Goal: Information Seeking & Learning: Learn about a topic

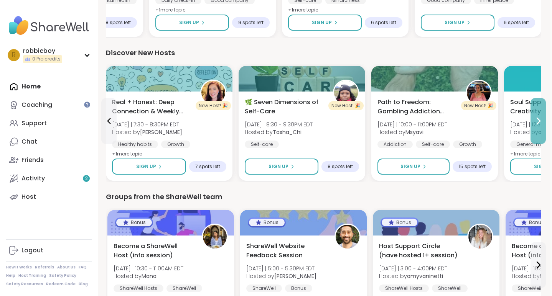
click at [536, 119] on icon at bounding box center [538, 121] width 9 height 9
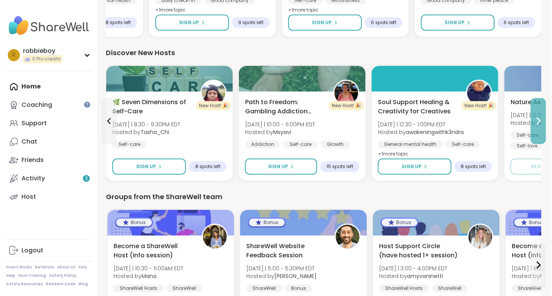
click at [536, 119] on icon at bounding box center [538, 121] width 9 height 9
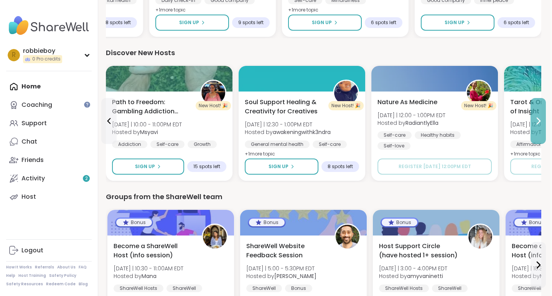
click at [536, 119] on icon at bounding box center [538, 121] width 9 height 9
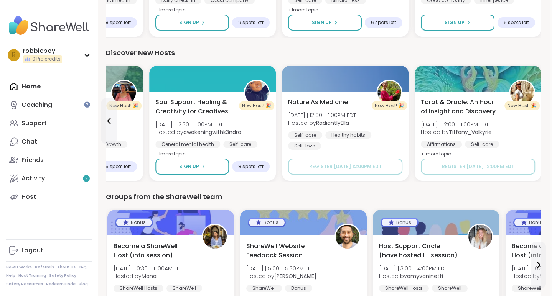
click at [535, 119] on div "Tarot & Oracle: An Hour of Insight and Discovery [DATE] | 12:00 - 1:00PM EDT Ho…" at bounding box center [478, 128] width 114 height 61
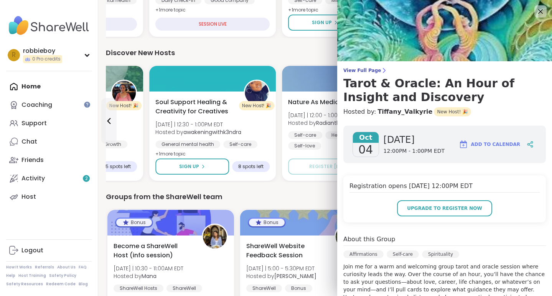
click at [310, 52] on div "Discover New Hosts" at bounding box center [323, 53] width 435 height 11
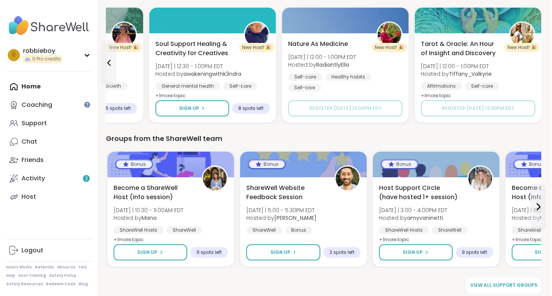
scroll to position [545, 2]
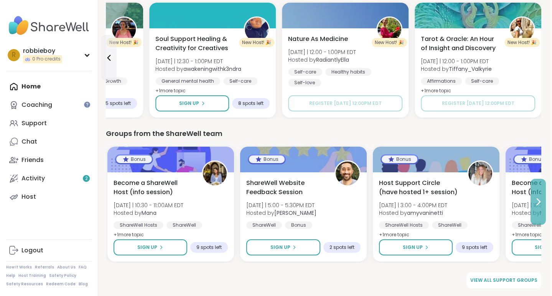
click at [538, 200] on icon at bounding box center [538, 202] width 3 height 6
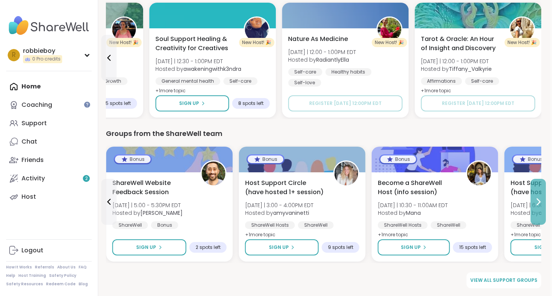
click at [538, 200] on icon at bounding box center [538, 202] width 3 height 6
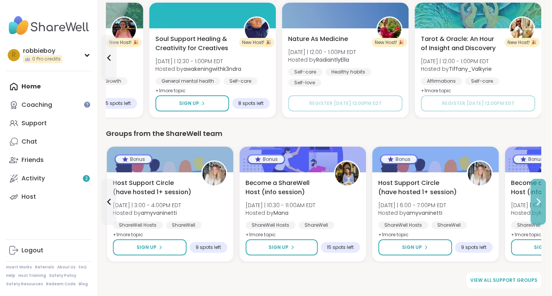
click at [538, 200] on icon at bounding box center [538, 202] width 3 height 6
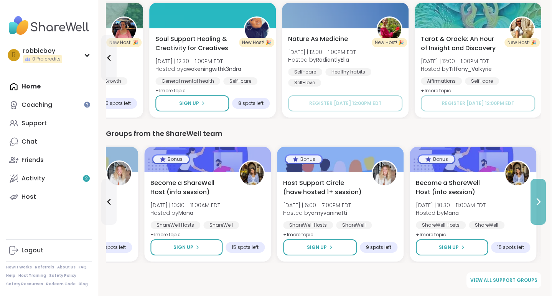
click at [538, 200] on icon at bounding box center [538, 202] width 3 height 6
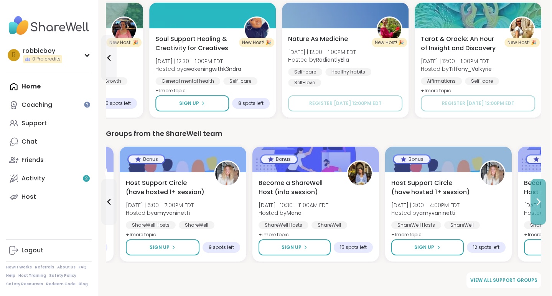
click at [538, 200] on icon at bounding box center [538, 202] width 3 height 6
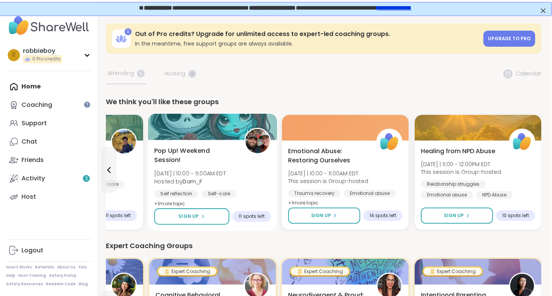
scroll to position [0, 0]
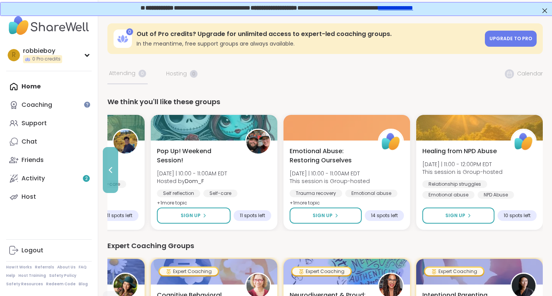
click at [111, 161] on button at bounding box center [110, 170] width 15 height 46
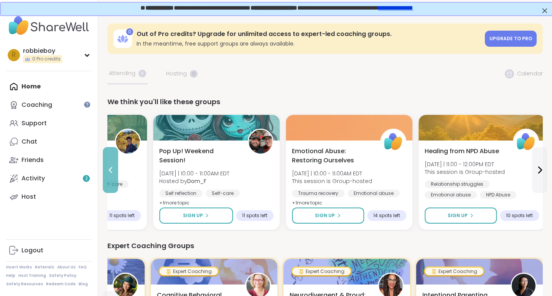
click at [111, 161] on button at bounding box center [110, 170] width 15 height 46
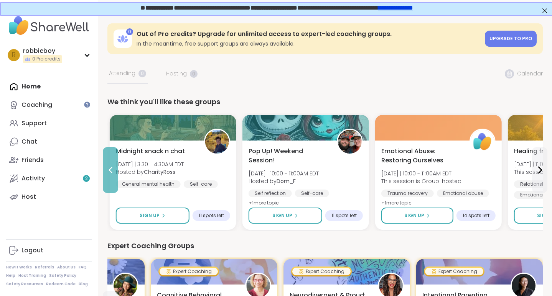
click at [111, 161] on button at bounding box center [110, 170] width 15 height 46
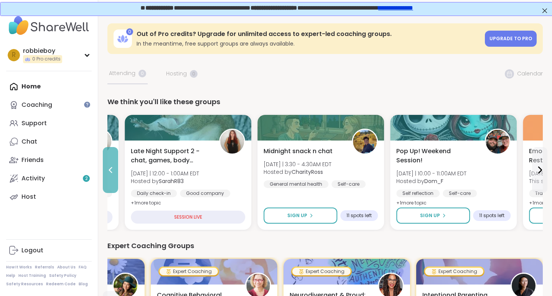
click at [111, 161] on button at bounding box center [110, 170] width 15 height 46
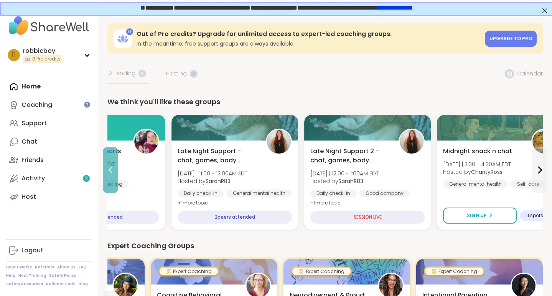
click at [111, 161] on button at bounding box center [110, 170] width 15 height 46
click at [111, 161] on div "Open Mic & Open Hearts [DATE] | 10:00 - 11:00PM EDT Hosted by Jasmine95 Good co…" at bounding box center [102, 185] width 127 height 89
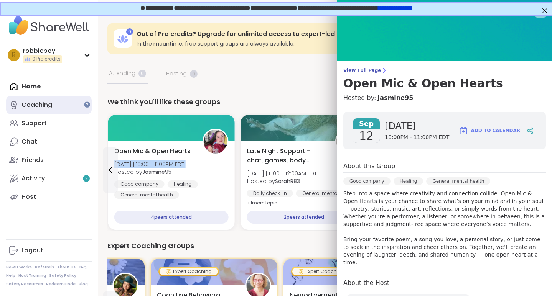
click at [51, 106] on div "Coaching" at bounding box center [36, 105] width 31 height 8
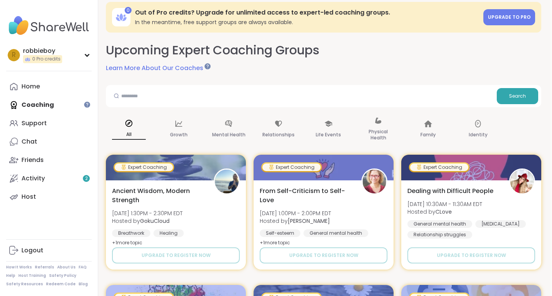
scroll to position [22, 2]
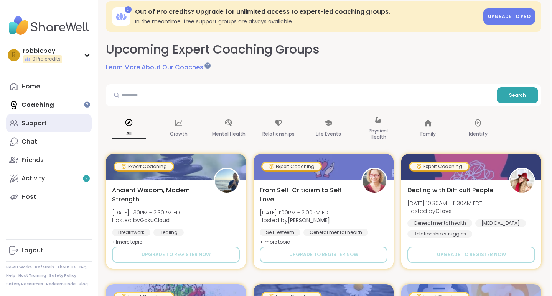
click at [34, 121] on div "Support" at bounding box center [33, 123] width 25 height 8
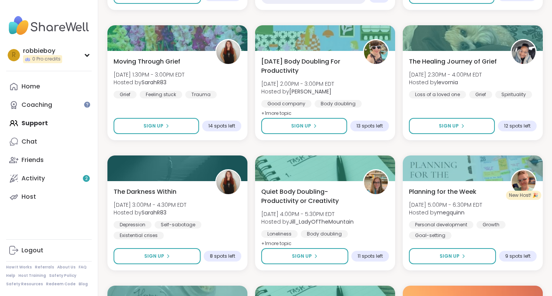
scroll to position [1143, 0]
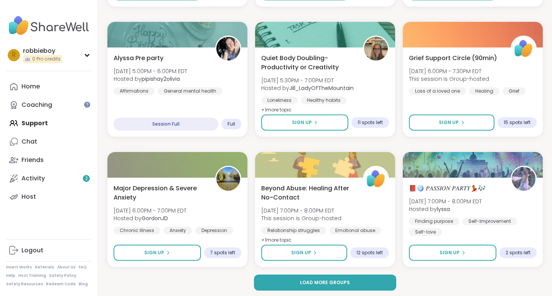
scroll to position [1407, 0]
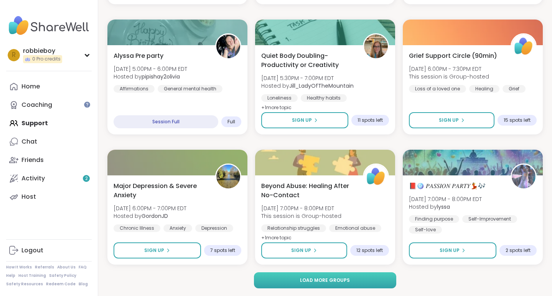
click at [292, 278] on button "Load more groups" at bounding box center [325, 281] width 142 height 16
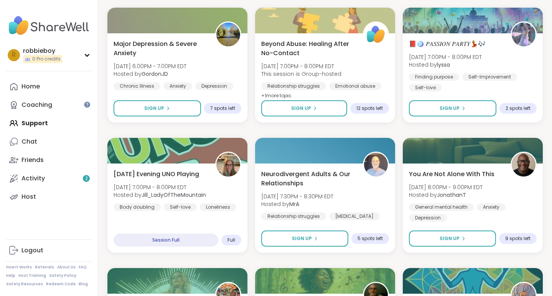
scroll to position [1553, 0]
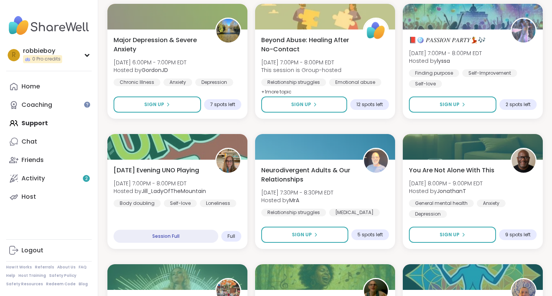
click at [249, 125] on div "Wind Down Quiet Body Doubling - [DATE] [DATE] 11:00PM - 12:30AM EDT Hosted by Q…" at bounding box center [324, 126] width 435 height 3114
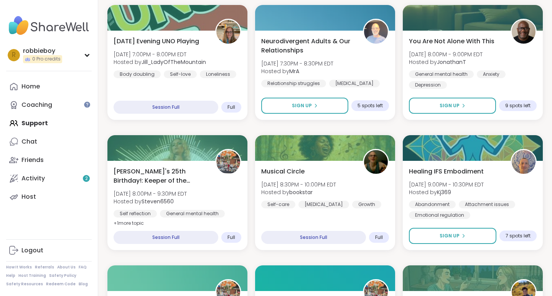
scroll to position [1685, 0]
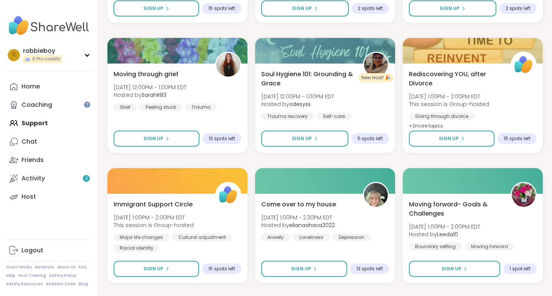
scroll to position [2303, 0]
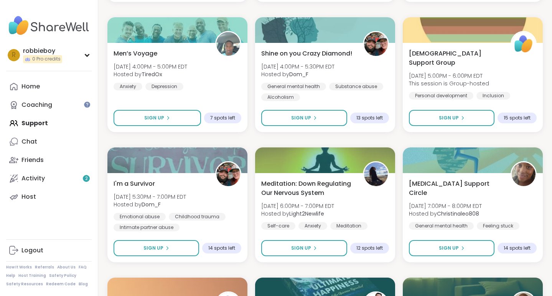
scroll to position [2846, 0]
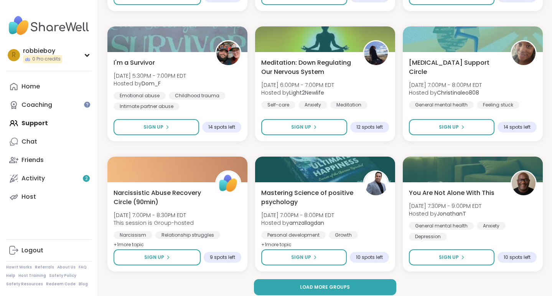
scroll to position [2972, 0]
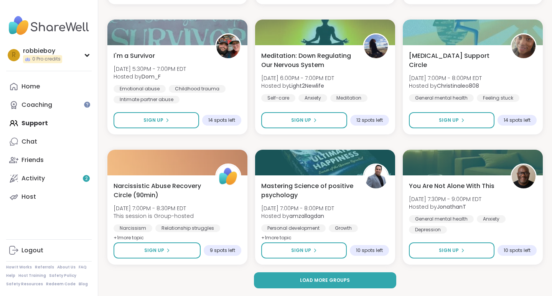
click at [312, 277] on span "Load more groups" at bounding box center [325, 280] width 50 height 7
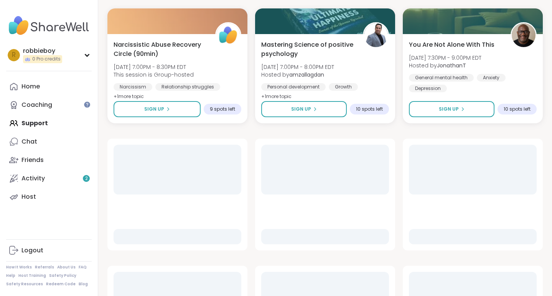
scroll to position [3111, 0]
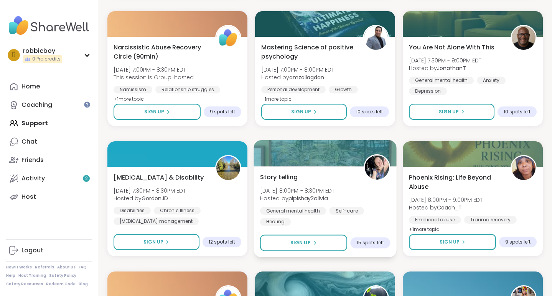
click at [285, 163] on div at bounding box center [325, 153] width 143 height 26
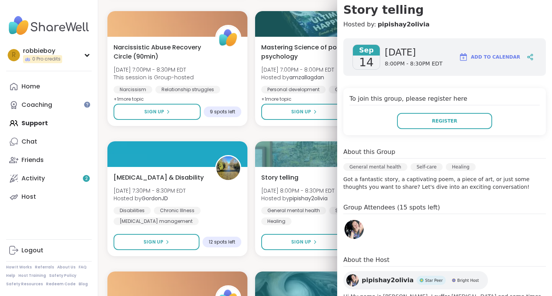
scroll to position [112, 0]
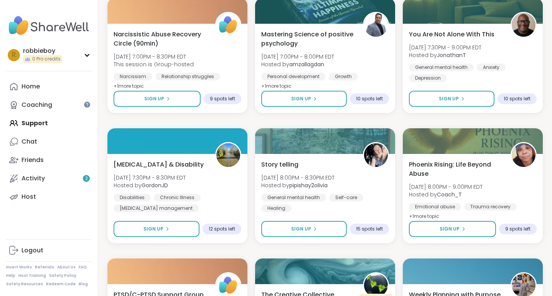
scroll to position [3125, 0]
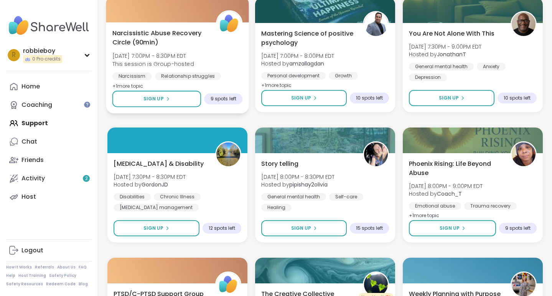
click at [185, 54] on span "[DATE] 7:00PM - 8:30PM EDT" at bounding box center [153, 56] width 82 height 8
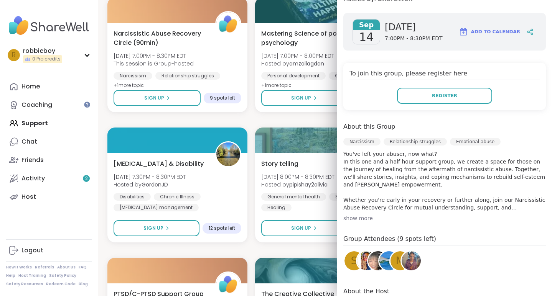
scroll to position [175, 0]
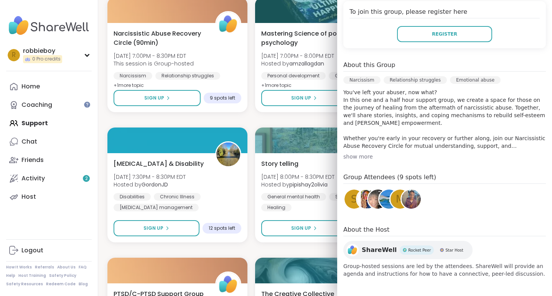
click at [415, 162] on div "[DATE] [DATE] 7:00PM - 8:30PM EDT Add to Calendar To join this group, please re…" at bounding box center [444, 114] width 215 height 339
click at [361, 161] on div "[DATE] [DATE] 7:00PM - 8:30PM EDT Add to Calendar To join this group, please re…" at bounding box center [444, 114] width 215 height 339
click at [359, 158] on div "show more" at bounding box center [444, 157] width 203 height 8
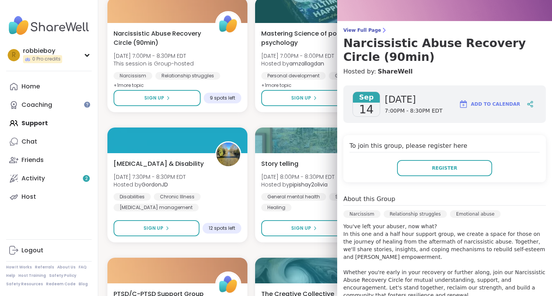
scroll to position [0, 0]
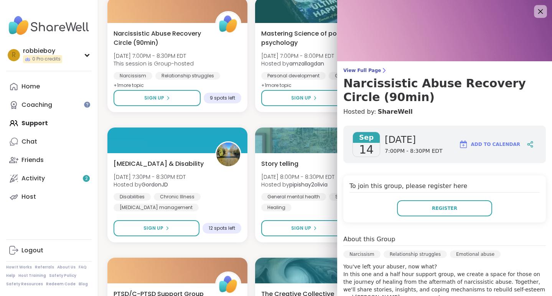
click at [541, 13] on icon at bounding box center [540, 12] width 10 height 10
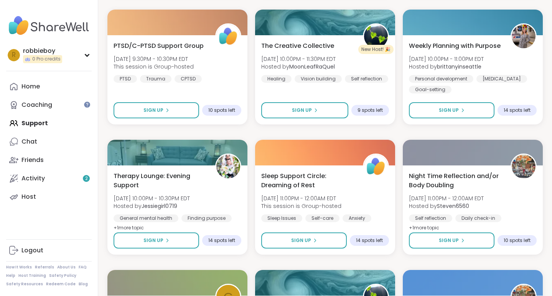
scroll to position [3375, 0]
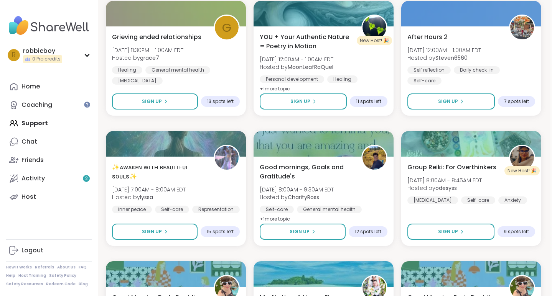
scroll to position [3646, 2]
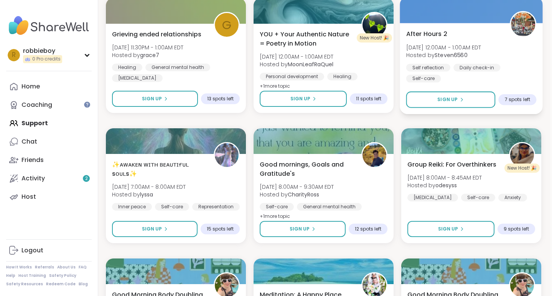
click at [451, 39] on div "After Hours 2 [DATE] 12:00AM - 1:00AM EDT Hosted by Steven6560 Self reflection …" at bounding box center [471, 55] width 130 height 53
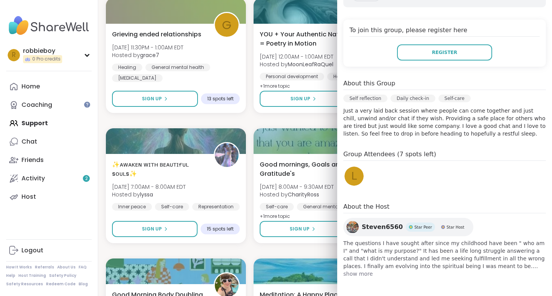
scroll to position [126, 0]
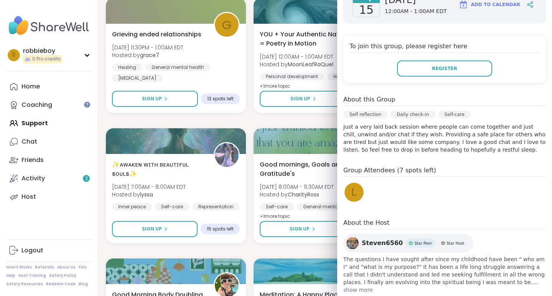
click at [354, 291] on span "show more" at bounding box center [444, 291] width 203 height 8
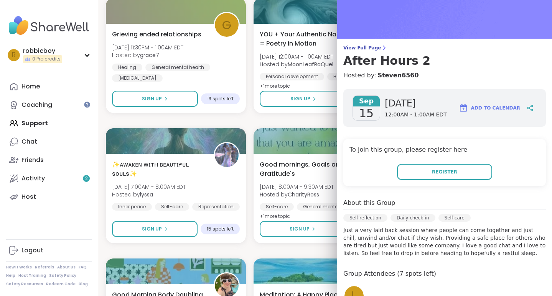
scroll to position [0, 0]
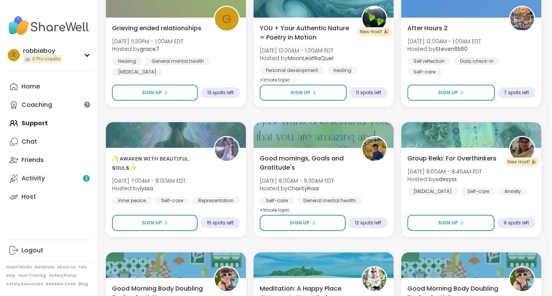
scroll to position [3652, 2]
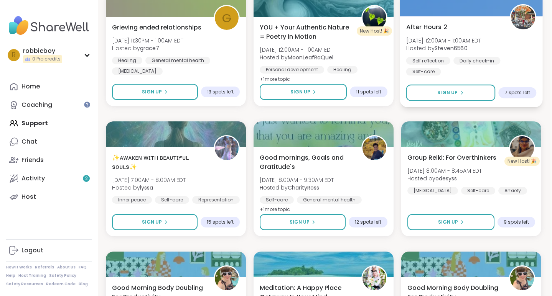
click at [446, 28] on div "After Hours 2 [DATE] 12:00AM - 1:00AM EDT Hosted by Steven6560 Self reflection …" at bounding box center [471, 48] width 130 height 53
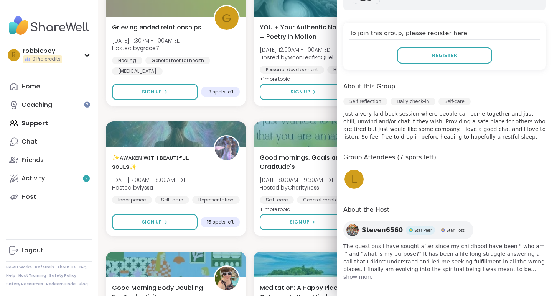
scroll to position [142, 0]
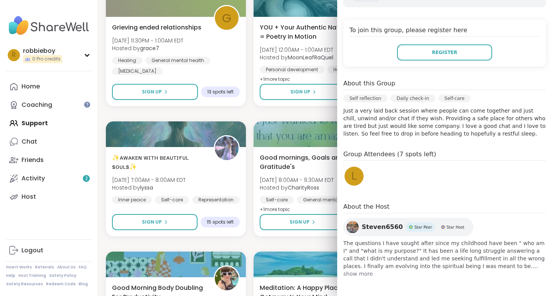
click at [357, 177] on div "L" at bounding box center [353, 176] width 19 height 19
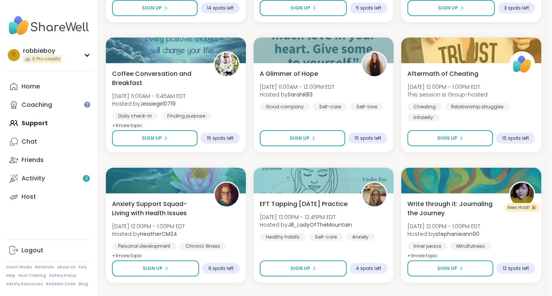
scroll to position [4129, 2]
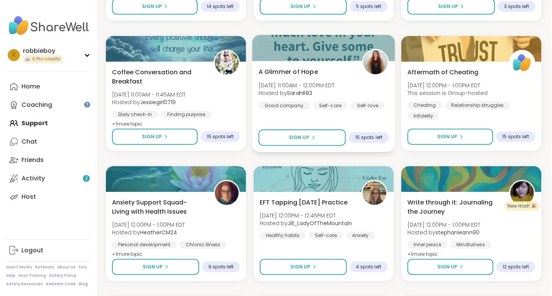
click at [375, 64] on img at bounding box center [375, 62] width 24 height 24
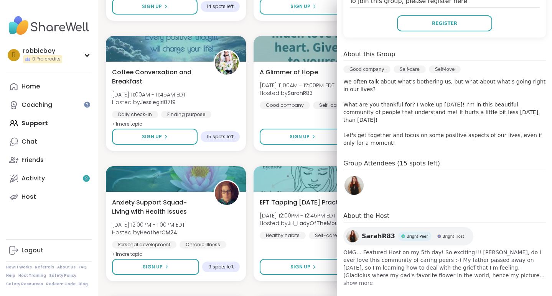
scroll to position [173, 0]
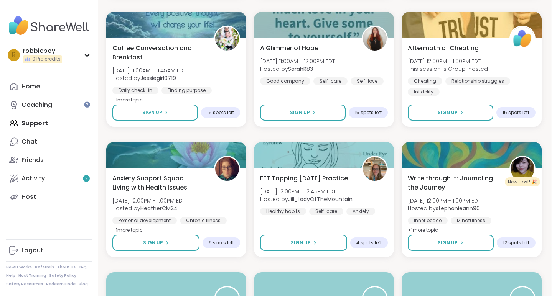
scroll to position [4151, 1]
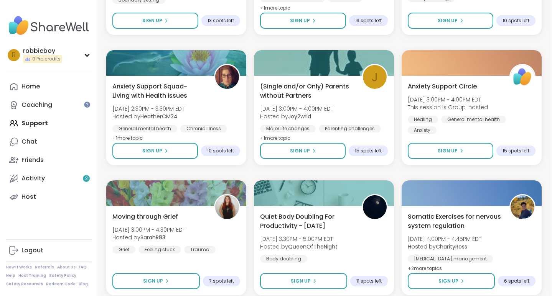
scroll to position [4537, 1]
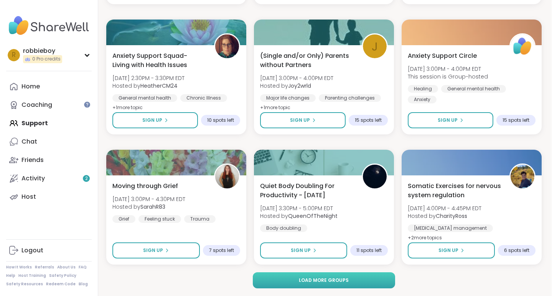
click at [316, 279] on span "Load more groups" at bounding box center [324, 280] width 50 height 7
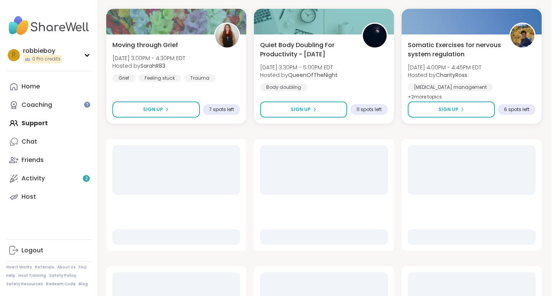
scroll to position [4680, 1]
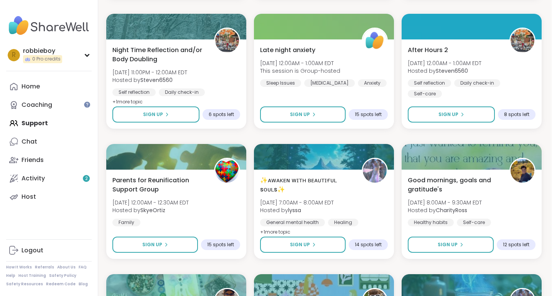
scroll to position [5718, 1]
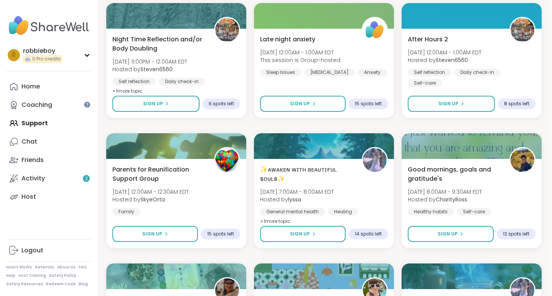
scroll to position [5728, 1]
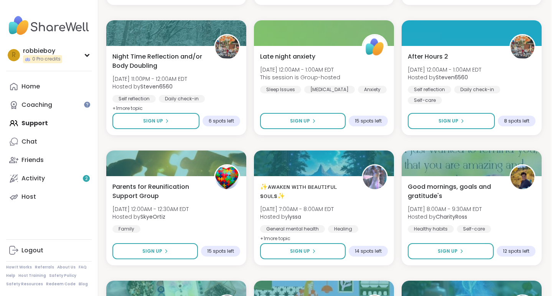
scroll to position [5708, 1]
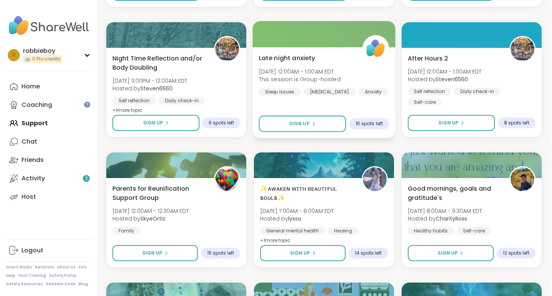
click at [278, 75] on span "[DATE] 12:00AM - 1:00AM EDT" at bounding box center [300, 72] width 82 height 8
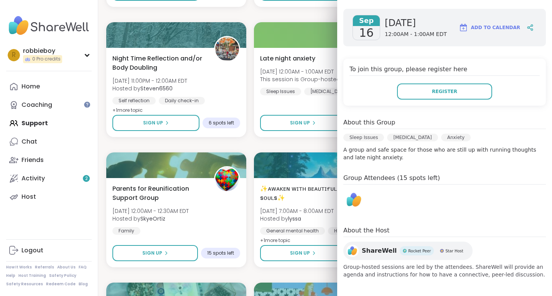
scroll to position [104, 0]
click at [390, 183] on h4 "Group Attendees (15 spots left)" at bounding box center [444, 178] width 203 height 11
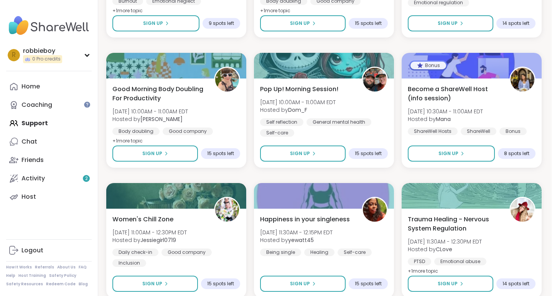
scroll to position [6102, 1]
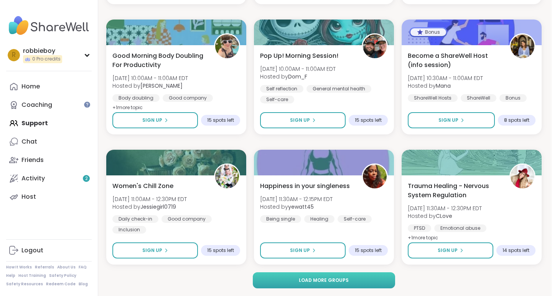
click at [287, 278] on button "Load more groups" at bounding box center [324, 281] width 142 height 16
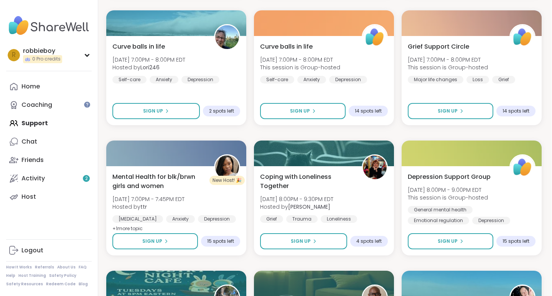
scroll to position [7025, 1]
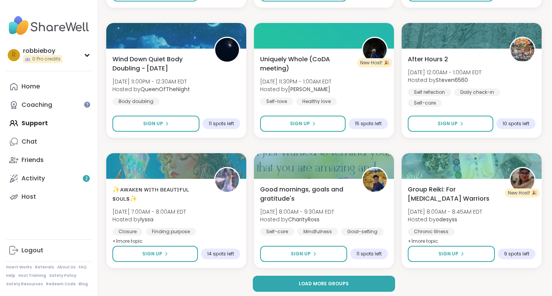
scroll to position [7667, 1]
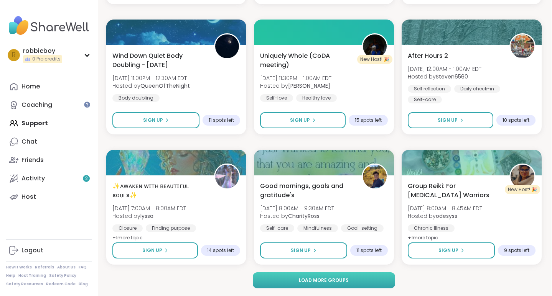
click at [292, 276] on button "Load more groups" at bounding box center [324, 281] width 142 height 16
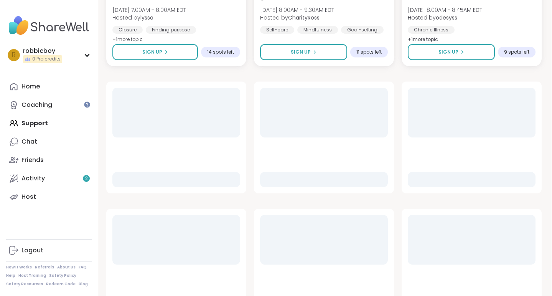
scroll to position [7872, 1]
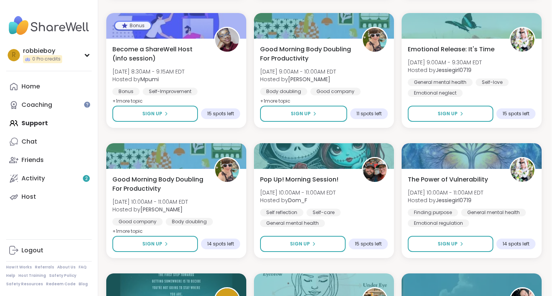
scroll to position [7935, 1]
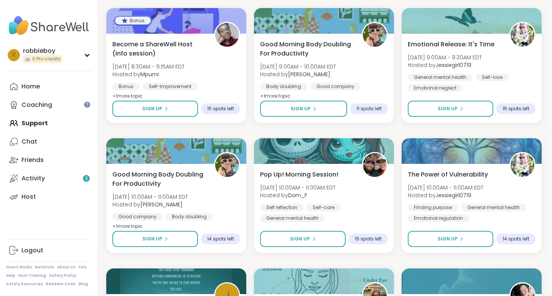
scroll to position [7940, 1]
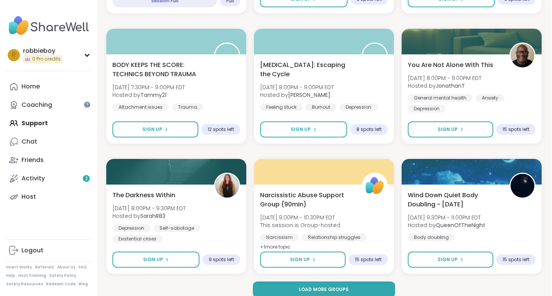
scroll to position [9231, 1]
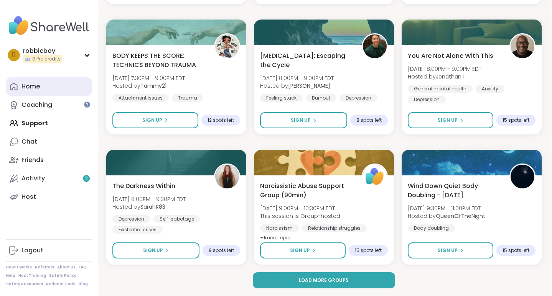
click at [35, 83] on div "Home" at bounding box center [30, 86] width 18 height 8
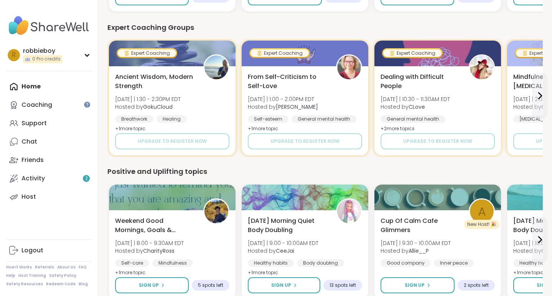
scroll to position [223, 0]
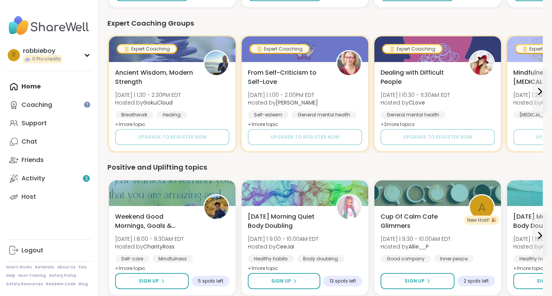
click at [240, 160] on div "We think you'll like these groups Midnight snack n chat [DATE] | 3:30 - 4:30AM …" at bounding box center [324, 242] width 435 height 737
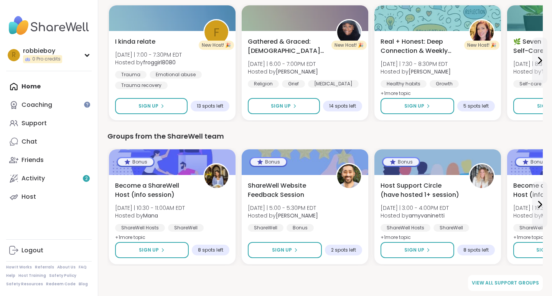
scroll to position [545, 0]
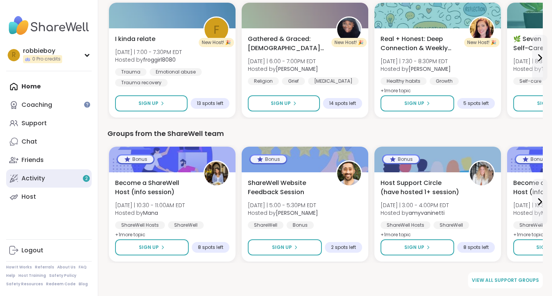
click at [40, 178] on div "Activity 2" at bounding box center [32, 179] width 23 height 8
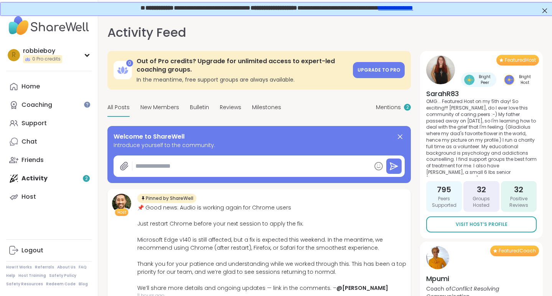
click at [100, 84] on div "Activity Feed Mentions 2 0 Out of Pro credits? Upgrade for unlimited access to …" at bounding box center [325, 167] width 454 height 306
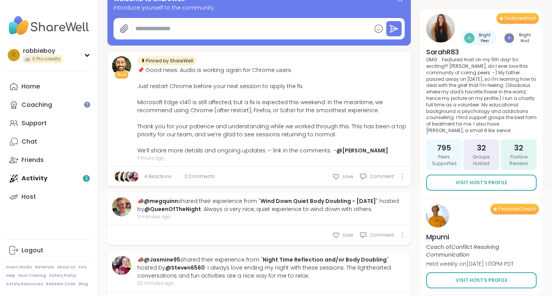
scroll to position [138, 0]
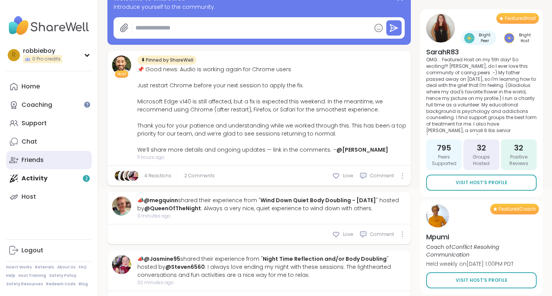
click at [35, 160] on div "Friends" at bounding box center [32, 160] width 22 height 8
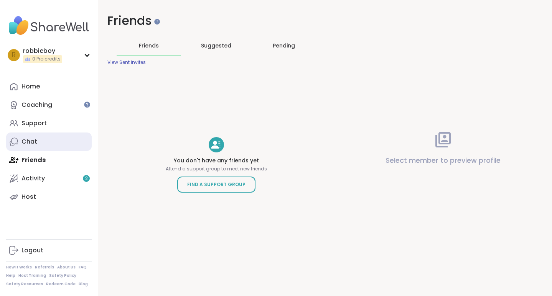
click at [27, 137] on link "Chat" at bounding box center [49, 142] width 86 height 18
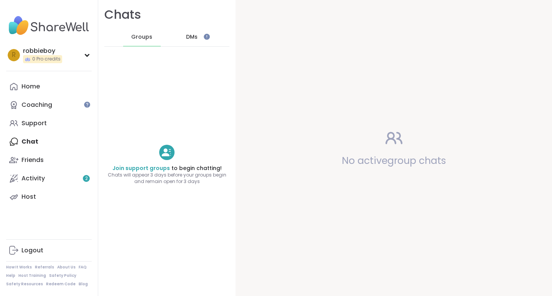
click at [182, 35] on div "DMs" at bounding box center [192, 37] width 38 height 18
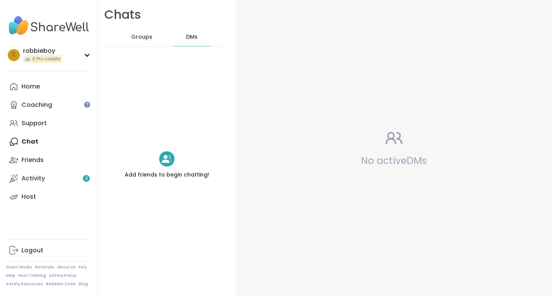
click at [137, 37] on span "Groups" at bounding box center [141, 37] width 21 height 8
